Goal: Navigation & Orientation: Find specific page/section

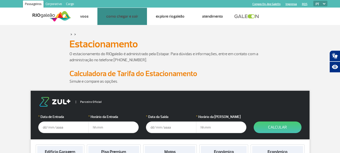
click at [0, 0] on link "Estacionamento" at bounding box center [0, 0] width 0 height 0
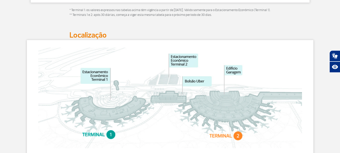
scroll to position [353, 0]
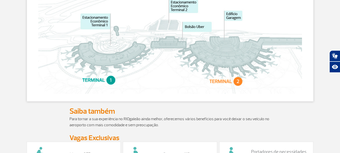
click at [178, 14] on img at bounding box center [170, 43] width 264 height 101
click at [177, 10] on img at bounding box center [170, 43] width 264 height 101
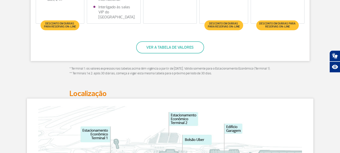
scroll to position [217, 0]
